Goal: Information Seeking & Learning: Compare options

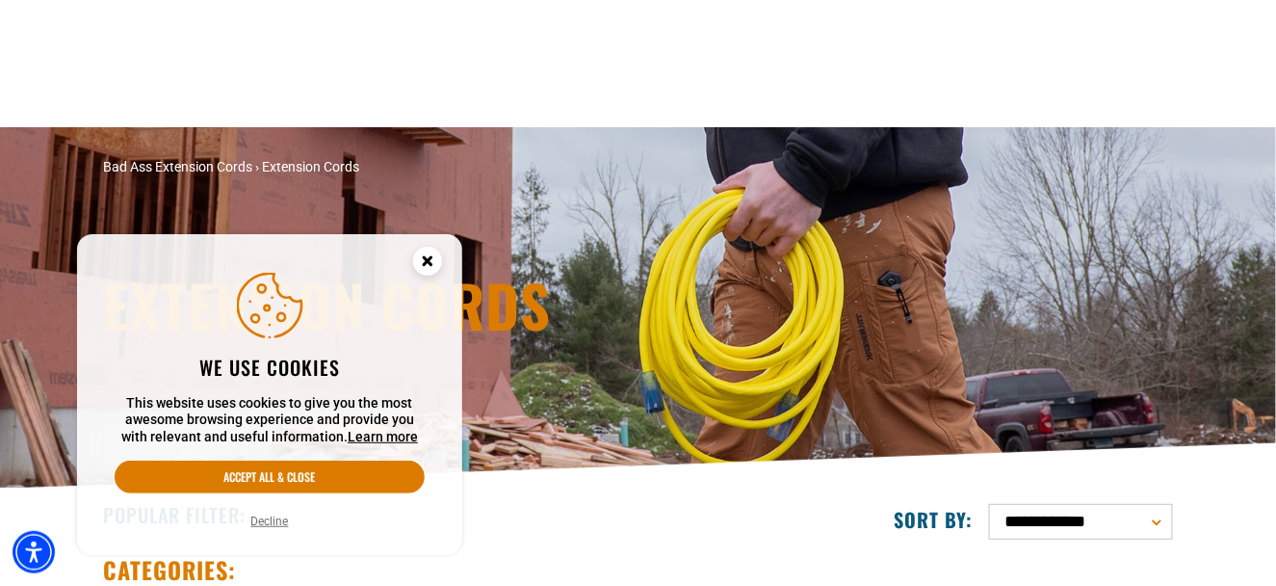
scroll to position [289, 0]
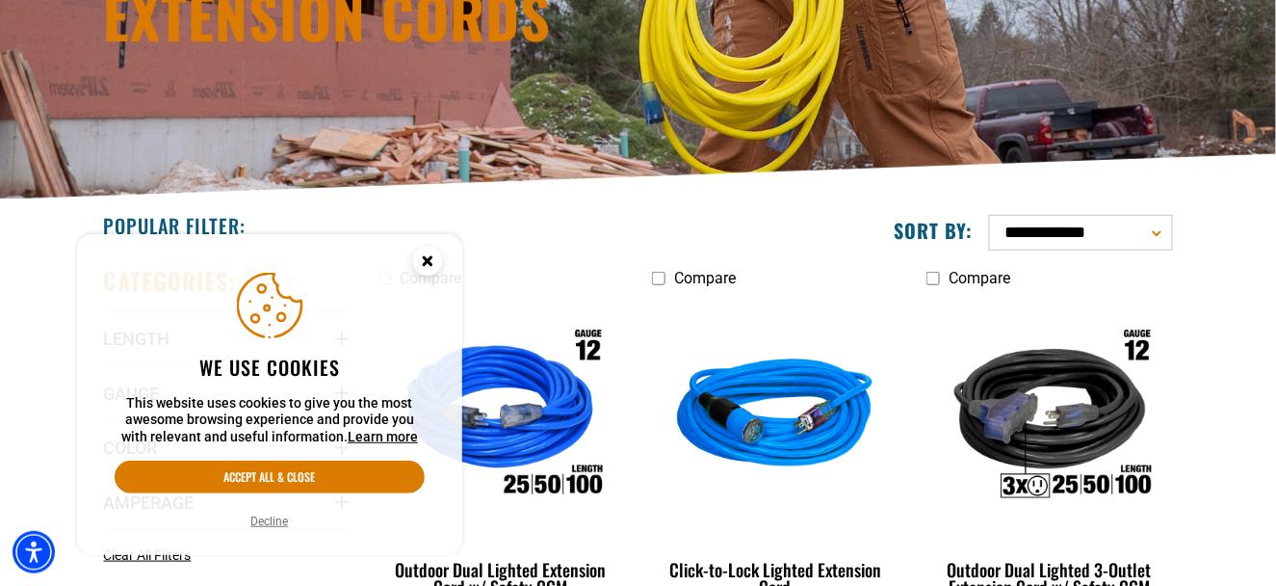
click at [270, 522] on button "Decline" at bounding box center [270, 520] width 49 height 19
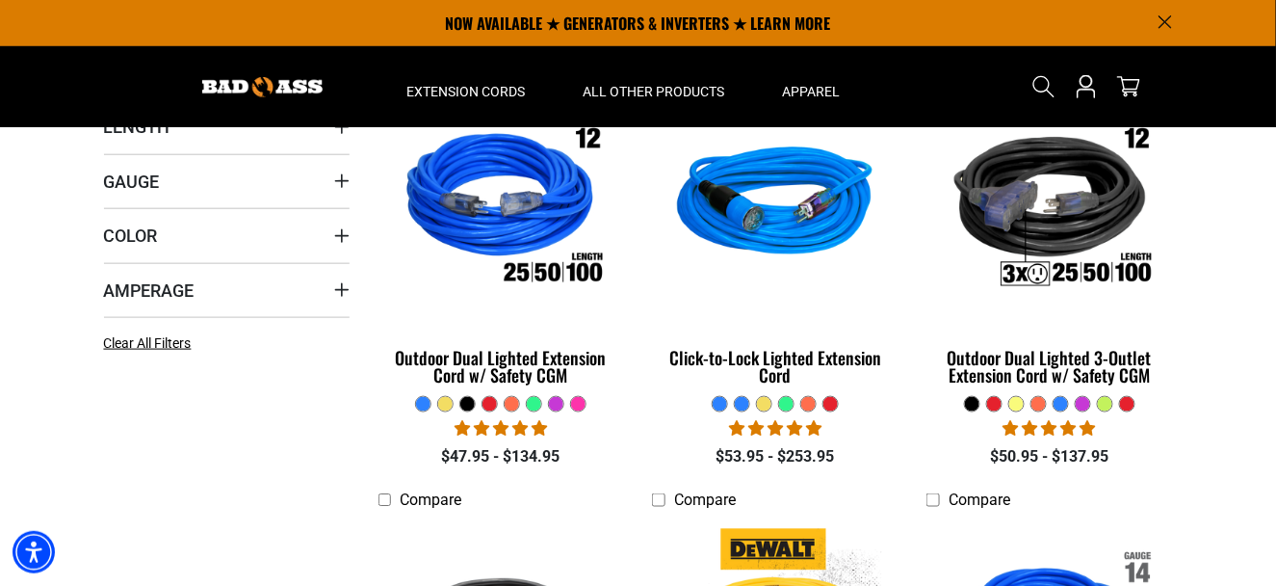
scroll to position [482, 0]
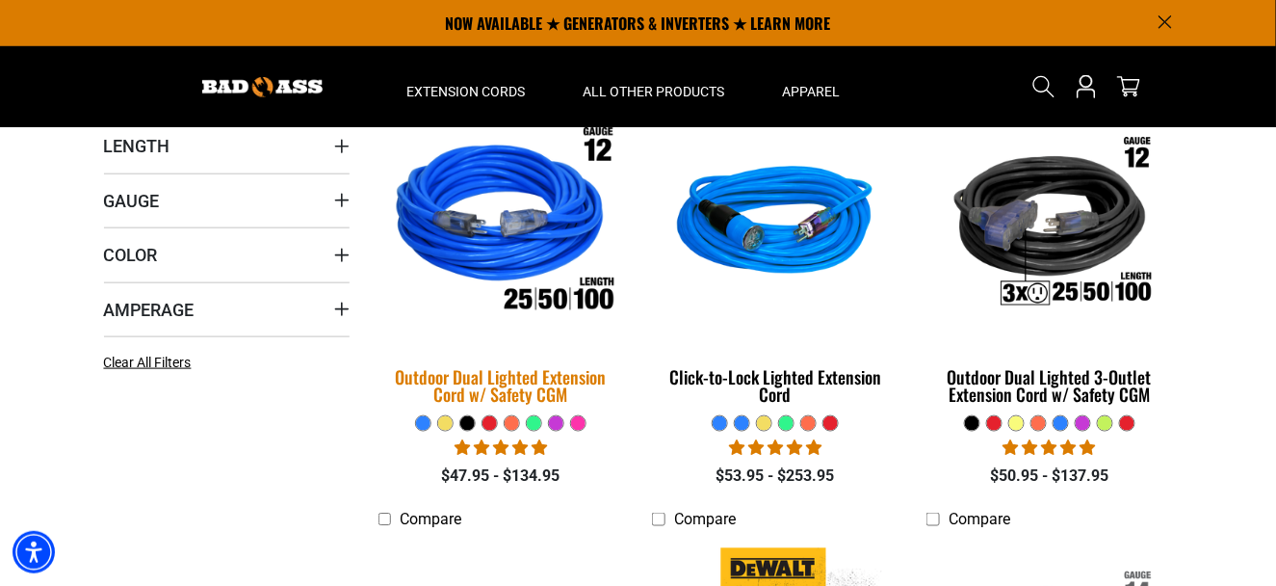
click at [504, 375] on div "Outdoor Dual Lighted Extension Cord w/ Safety CGM" at bounding box center [502, 385] width 246 height 35
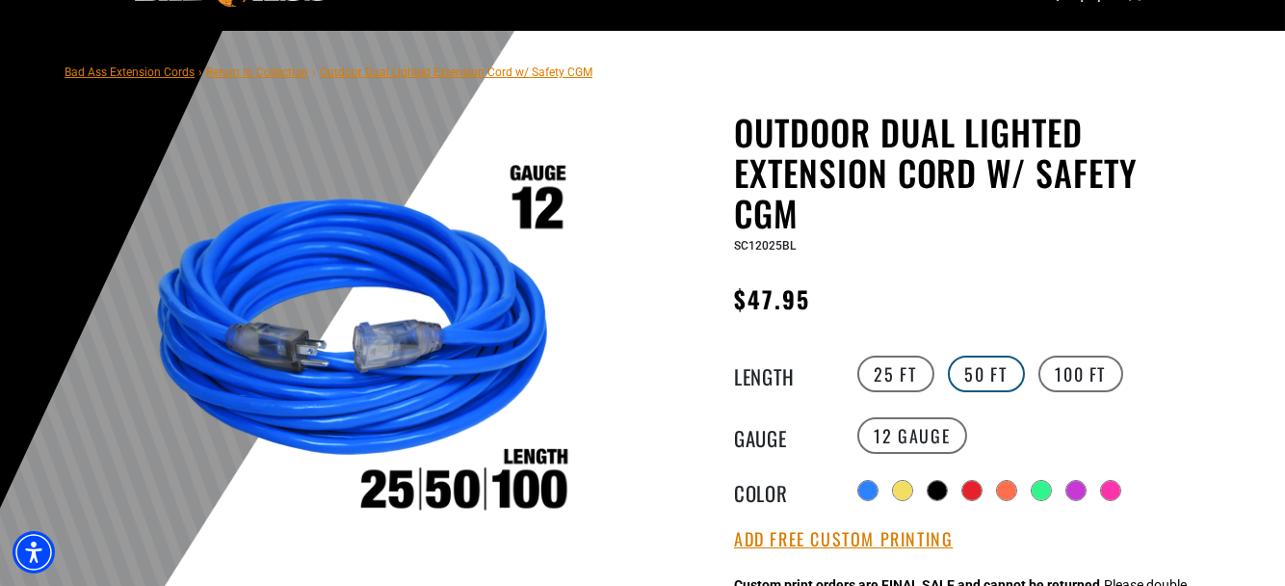
click at [979, 381] on label "50 FT" at bounding box center [986, 373] width 77 height 37
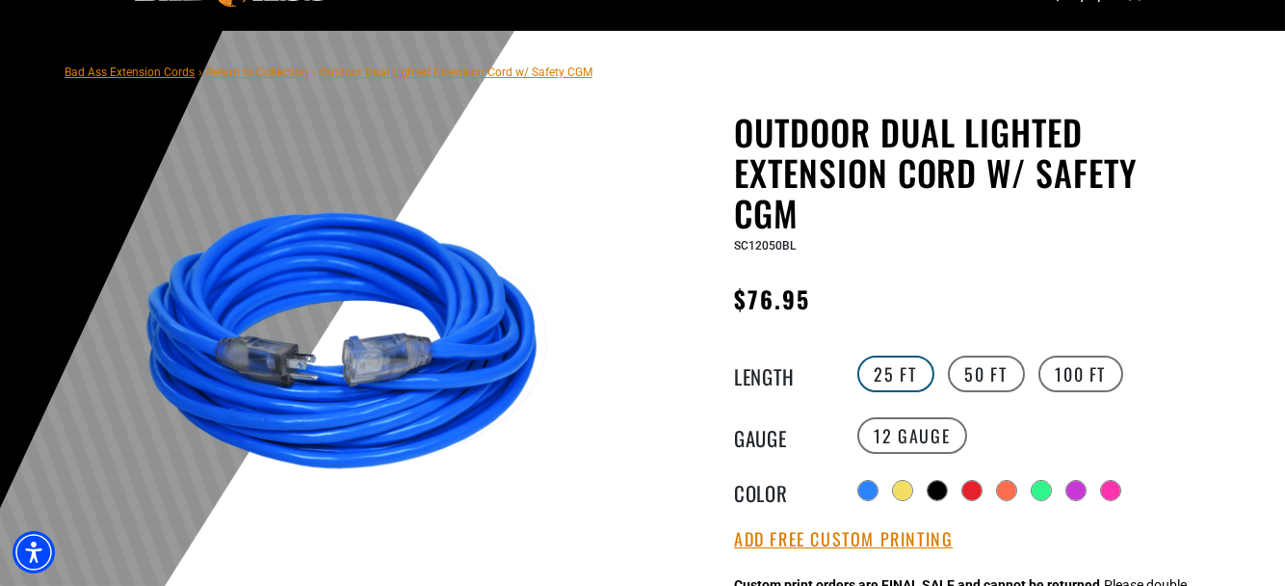
click at [904, 382] on label "25 FT" at bounding box center [895, 373] width 77 height 37
drag, startPoint x: 827, startPoint y: 301, endPoint x: 741, endPoint y: 146, distance: 176.8
copy div "Outdoor Dual Lighted Extension Cord w/ Safety CGM Outdoor Dual Lighted Extensio…"
